Goal: Information Seeking & Learning: Learn about a topic

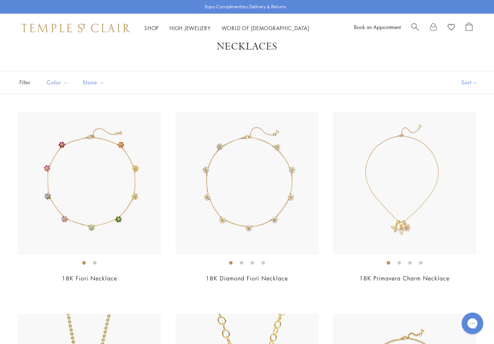
scroll to position [20, 0]
click at [271, 223] on img at bounding box center [247, 183] width 143 height 143
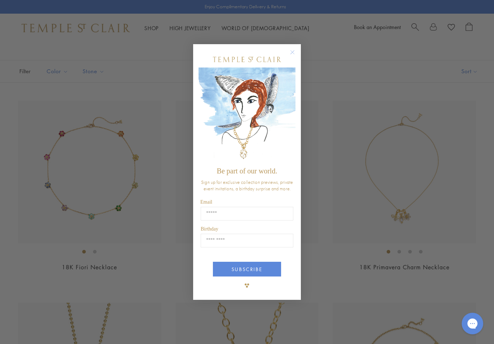
click at [292, 57] on circle "Close dialog" at bounding box center [293, 52] width 9 height 9
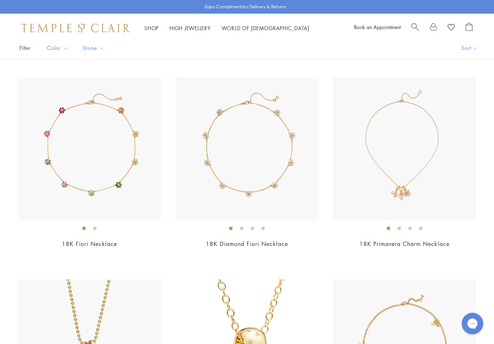
scroll to position [0, 0]
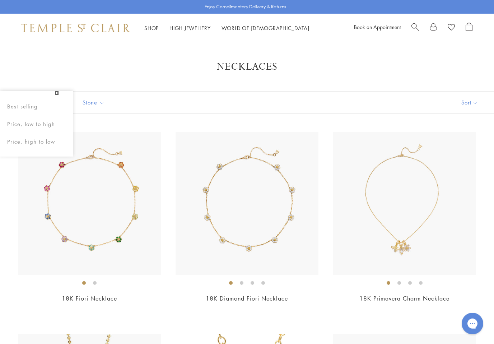
click at [470, 102] on button "Sort" at bounding box center [470, 103] width 49 height 22
click at [466, 105] on button "Sort" at bounding box center [470, 103] width 49 height 22
click at [458, 152] on button "Price, low to high" at bounding box center [457, 153] width 73 height 18
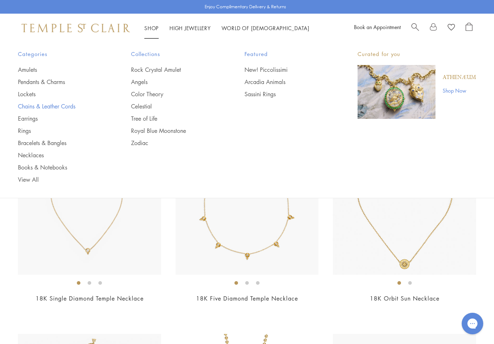
click at [52, 105] on link "Chains & Leather Cords" at bounding box center [60, 106] width 84 height 8
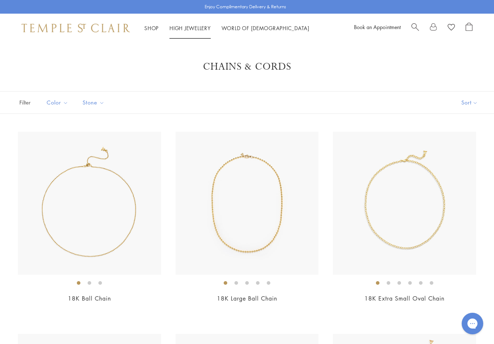
click at [192, 29] on link "High Jewellery High Jewellery" at bounding box center [190, 27] width 41 height 7
